Goal: Navigation & Orientation: Find specific page/section

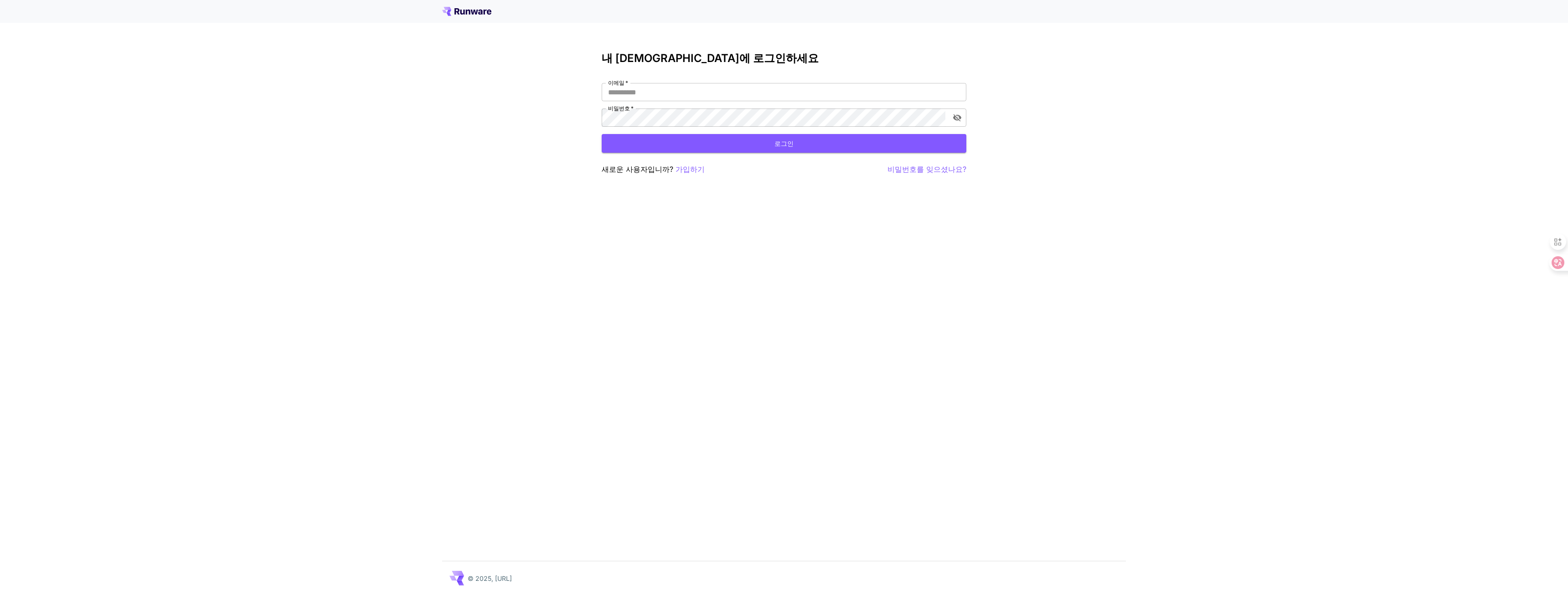
click at [756, 76] on div "내 계정에 로그인[PERSON_NAME]   * 이메일   * 비밀번호   * 비밀번호   * 로그인 새로운 사용자입니까? 가입하기 비밀번호를…" at bounding box center [783, 113] width 365 height 123
click at [749, 90] on input "이메일   *" at bounding box center [783, 92] width 365 height 18
type input "**********"
click button "로그인" at bounding box center [783, 143] width 365 height 19
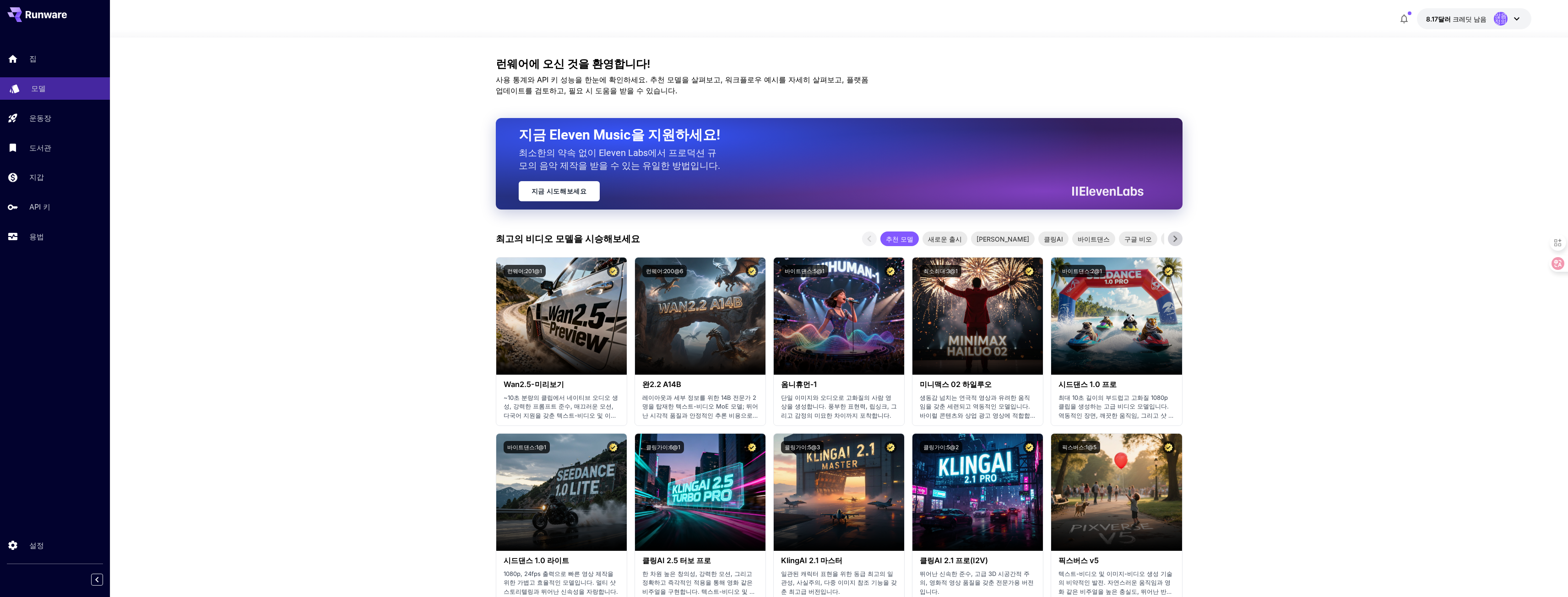
click at [68, 95] on link "모델" at bounding box center [55, 89] width 110 height 23
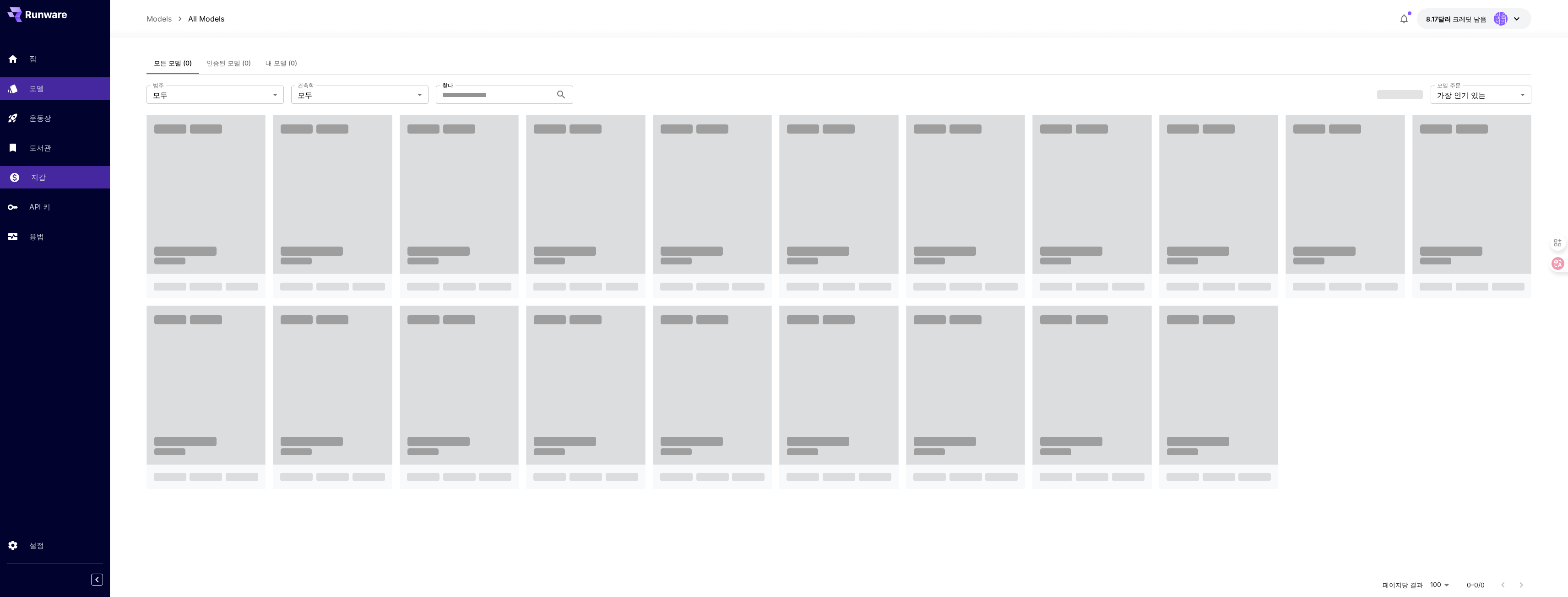
click at [61, 178] on div "지갑" at bounding box center [67, 177] width 72 height 11
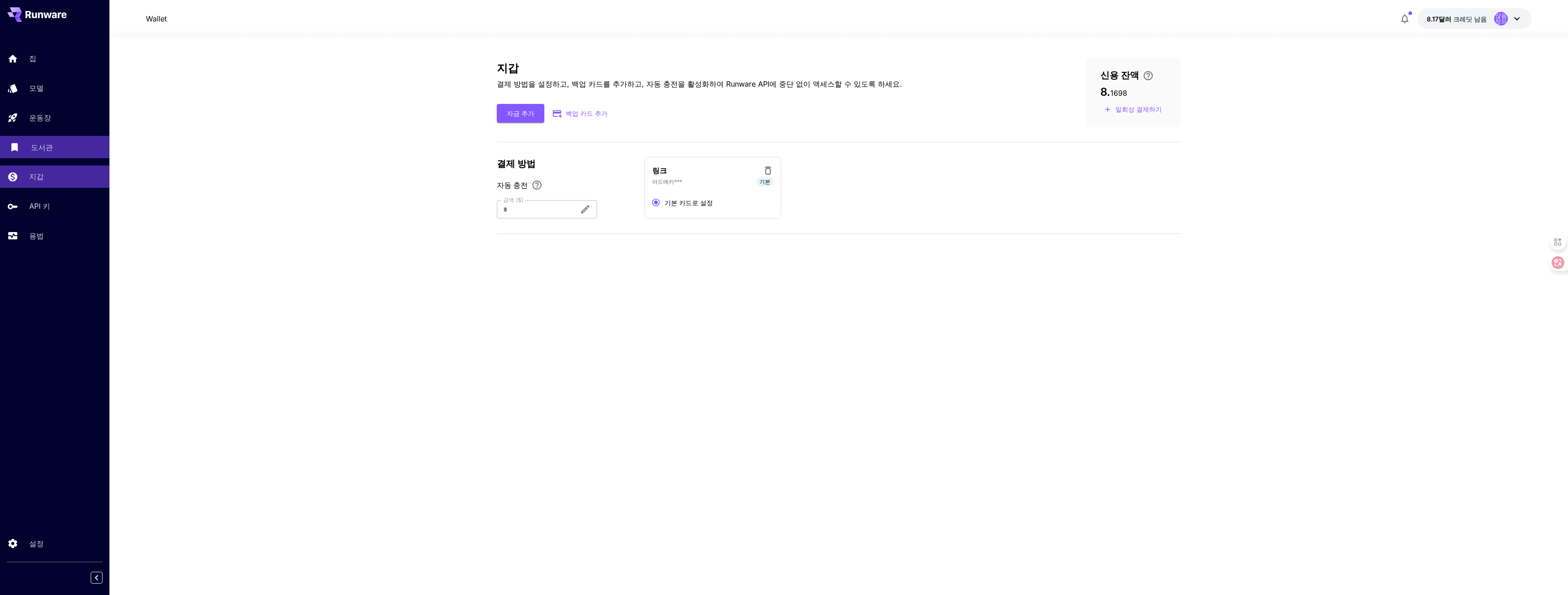
click at [71, 143] on div "도서관" at bounding box center [66, 147] width 71 height 11
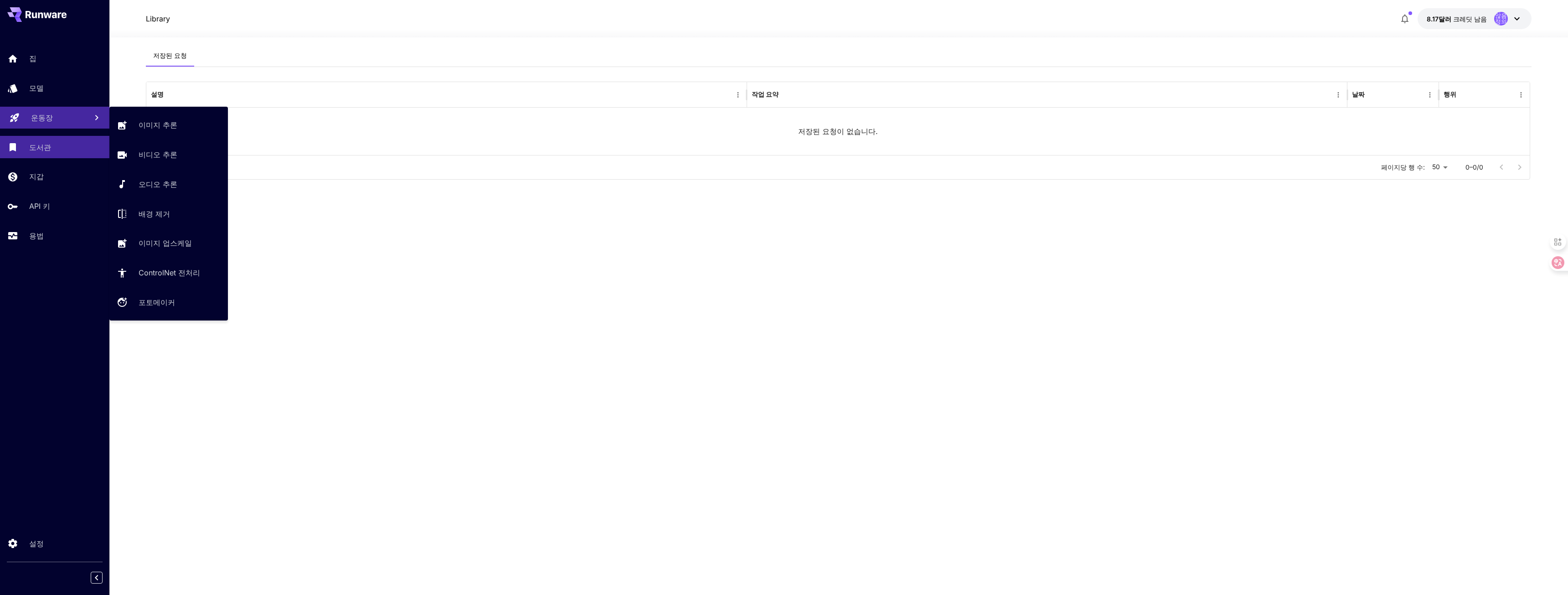
click at [66, 121] on div "운동장" at bounding box center [55, 118] width 49 height 11
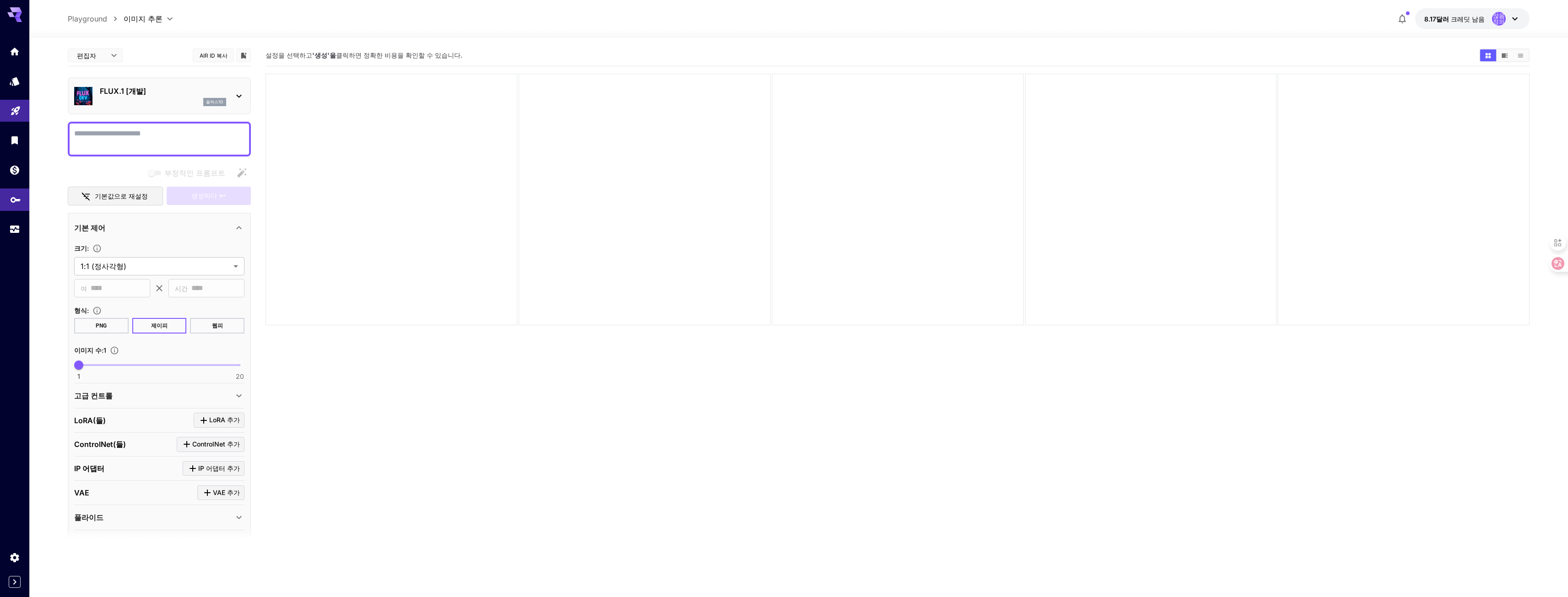
click at [18, 200] on icon "API 키" at bounding box center [15, 197] width 11 height 11
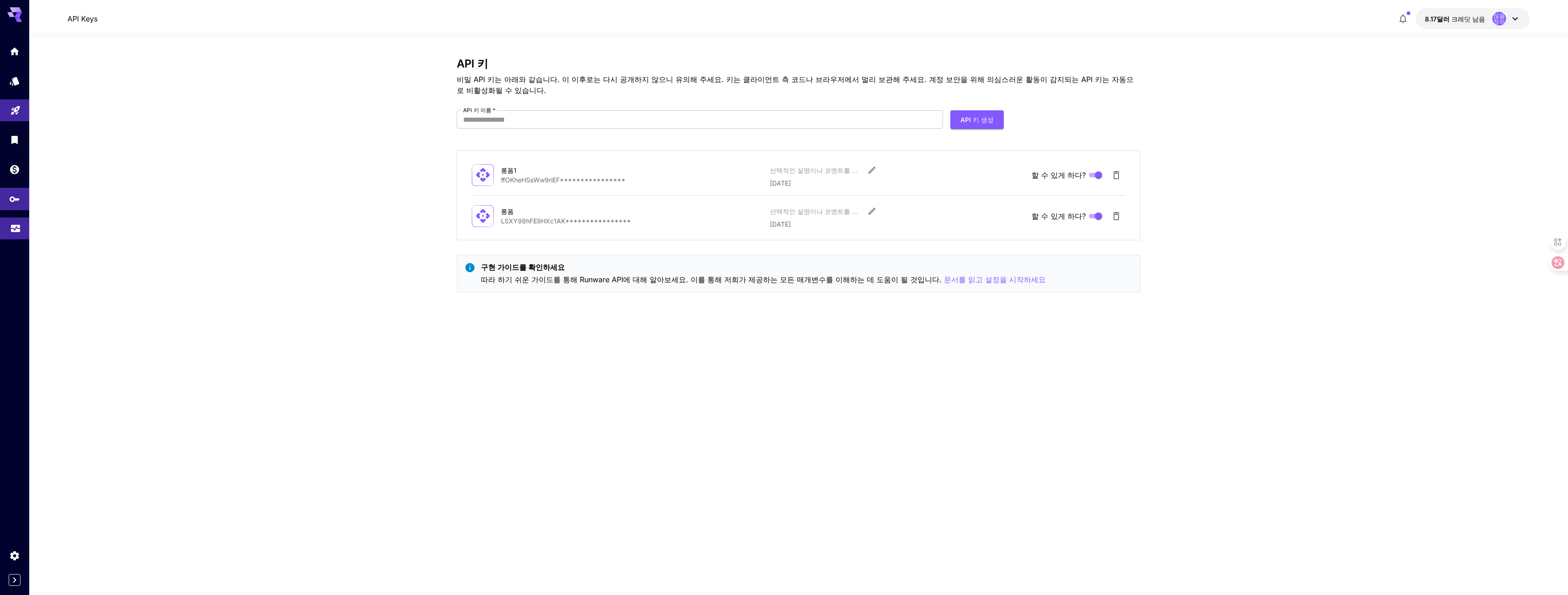
click at [4, 233] on link at bounding box center [15, 228] width 29 height 23
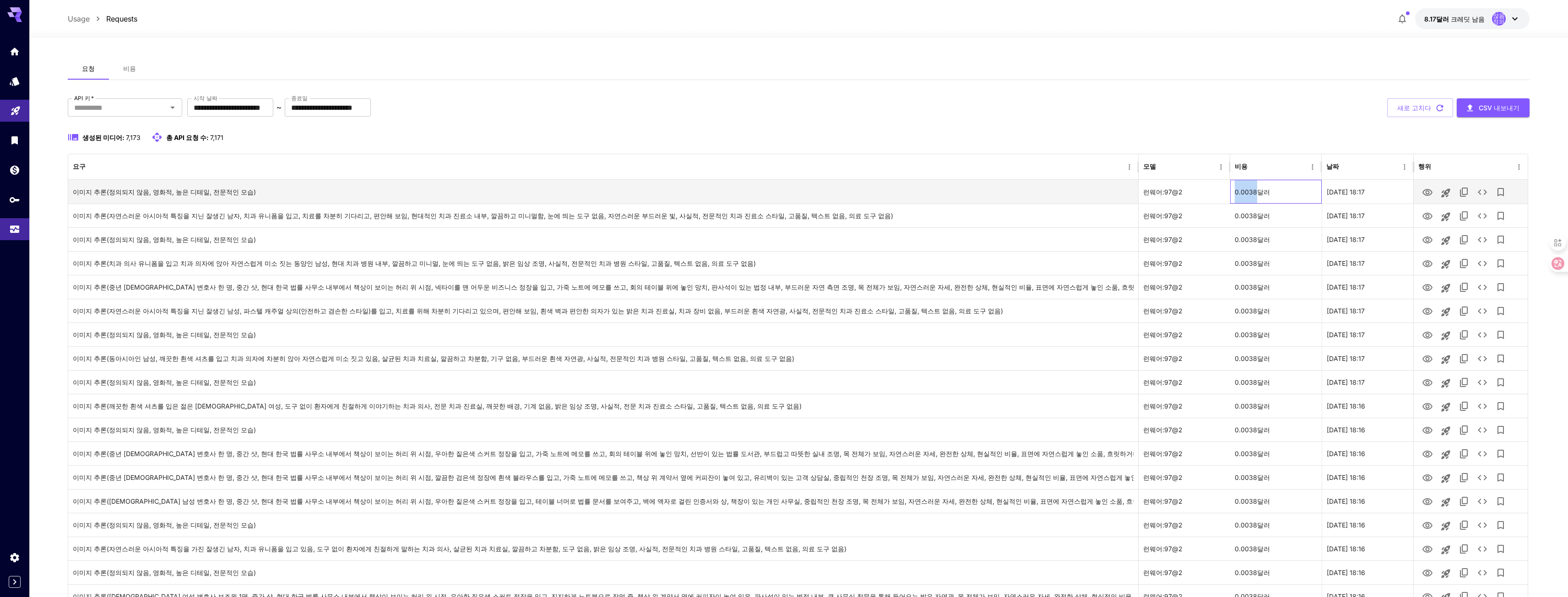
drag, startPoint x: 1242, startPoint y: 193, endPoint x: 1257, endPoint y: 192, distance: 15.0
click at [1257, 192] on div "0.0038달러" at bounding box center [1276, 191] width 92 height 24
copy font "0.0038"
click at [992, 117] on div "**********" at bounding box center [798, 108] width 1462 height 19
